Goal: Transaction & Acquisition: Purchase product/service

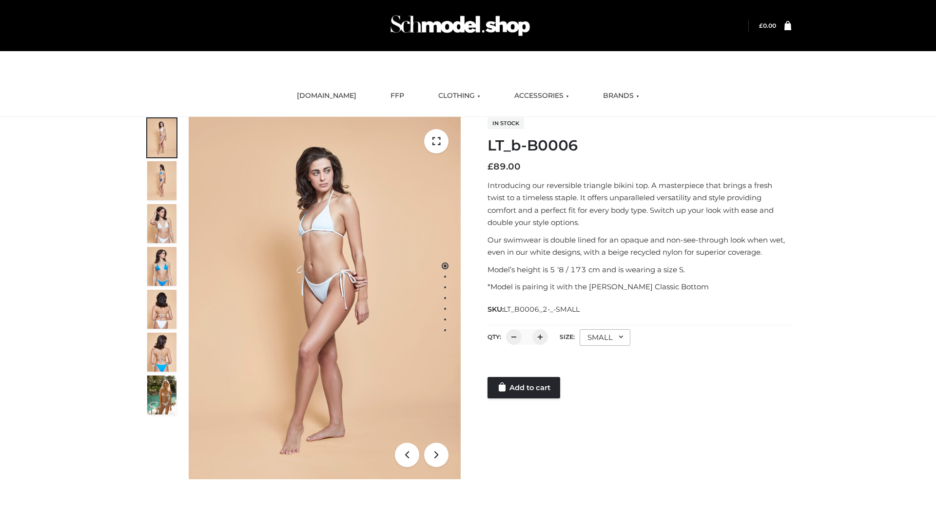
click at [524, 388] on link "Add to cart" at bounding box center [523, 387] width 73 height 21
